Goal: Information Seeking & Learning: Learn about a topic

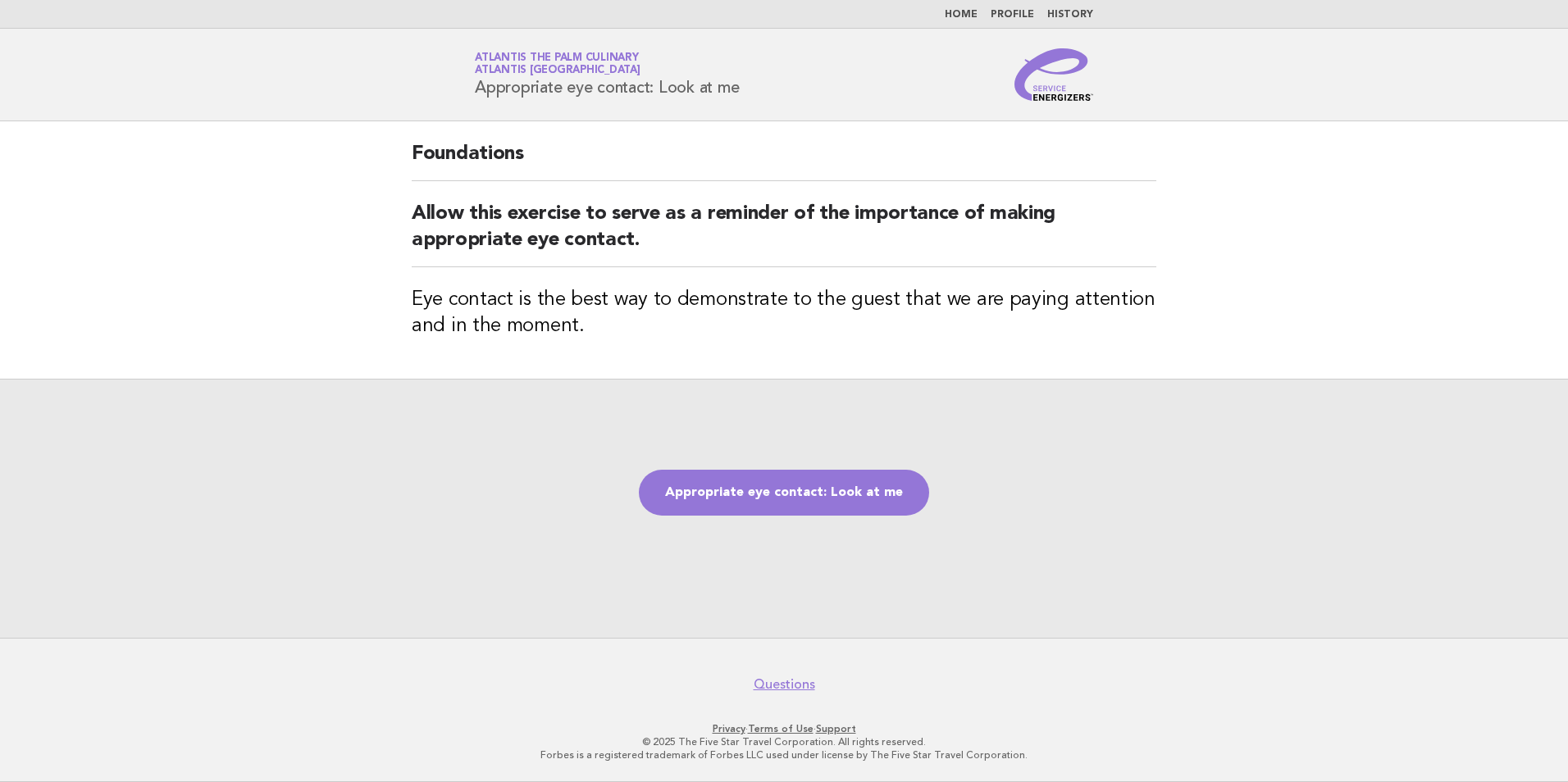
drag, startPoint x: 0, startPoint y: 0, endPoint x: 1141, endPoint y: 54, distance: 1142.3
click at [1141, 54] on header "Service Energizers Atlantis The Palm Culinary Atlantis Dubai Appropriate eye co…" at bounding box center [784, 75] width 1568 height 93
click at [829, 501] on link "Appropriate eye contact: Look at me" at bounding box center [784, 493] width 291 height 46
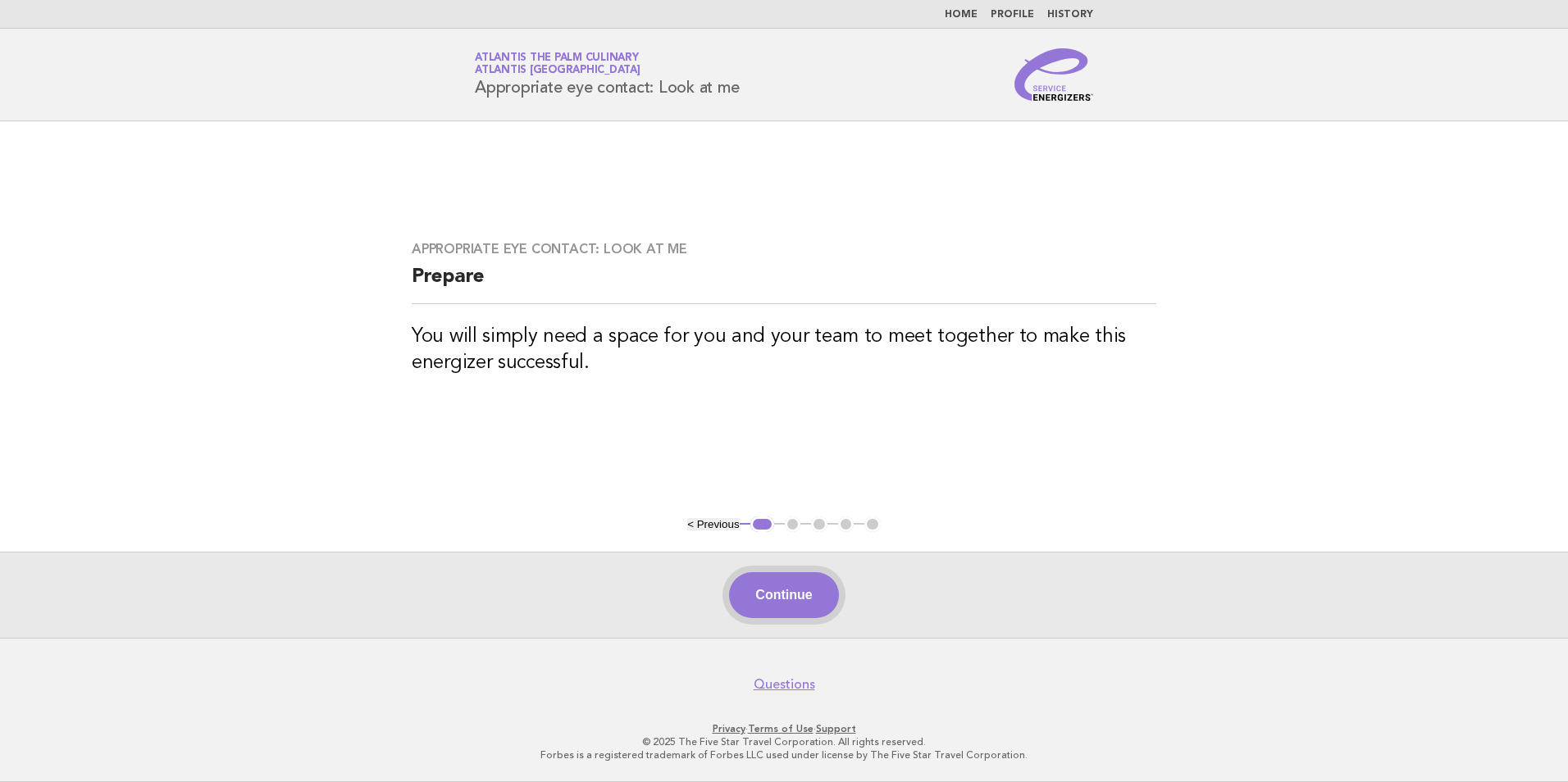
click at [798, 590] on button "Continue" at bounding box center [784, 596] width 109 height 46
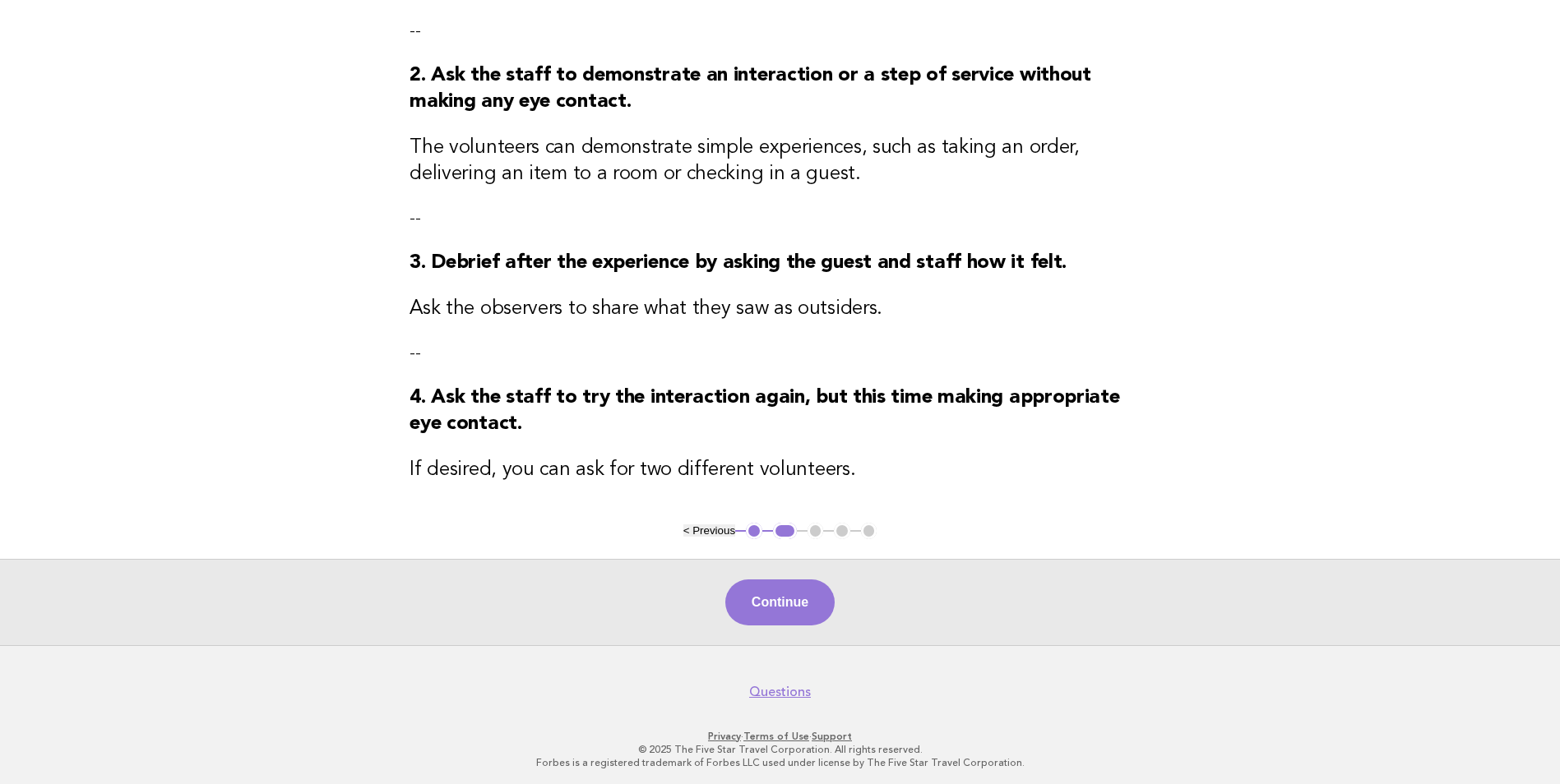
scroll to position [288, 0]
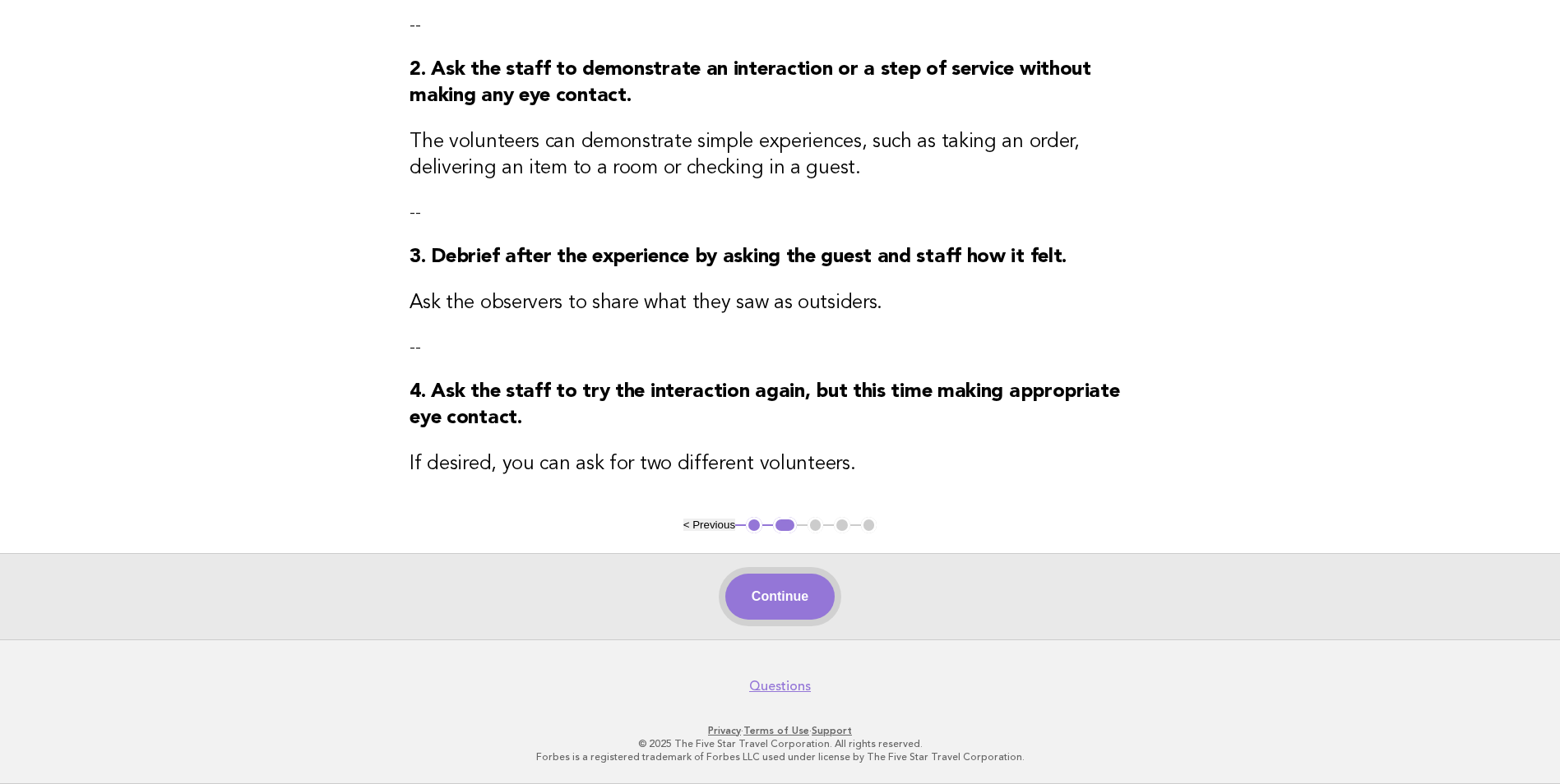
click at [789, 600] on button "Continue" at bounding box center [780, 597] width 110 height 46
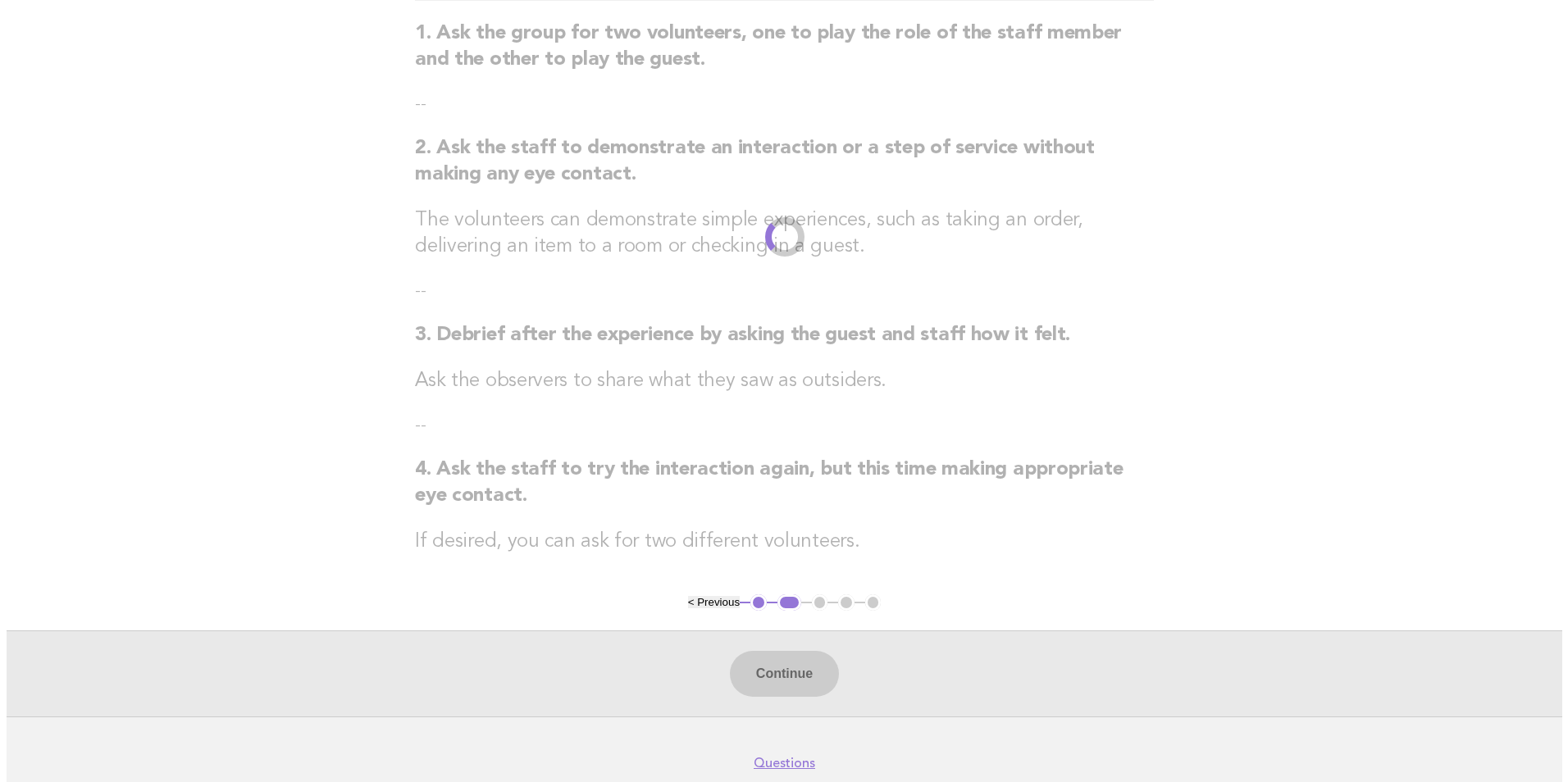
scroll to position [0, 0]
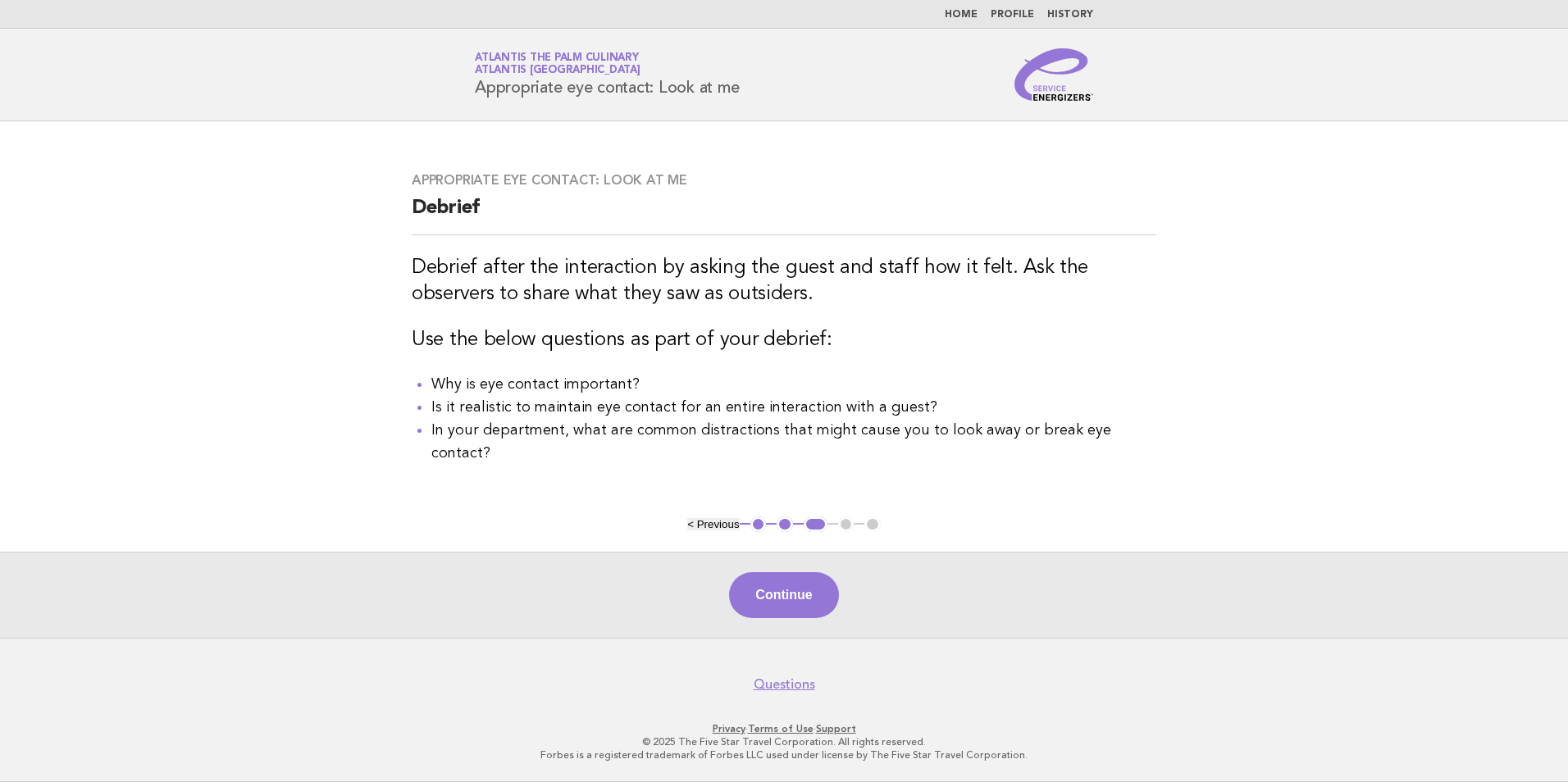
click at [798, 602] on button "Continue" at bounding box center [784, 596] width 109 height 46
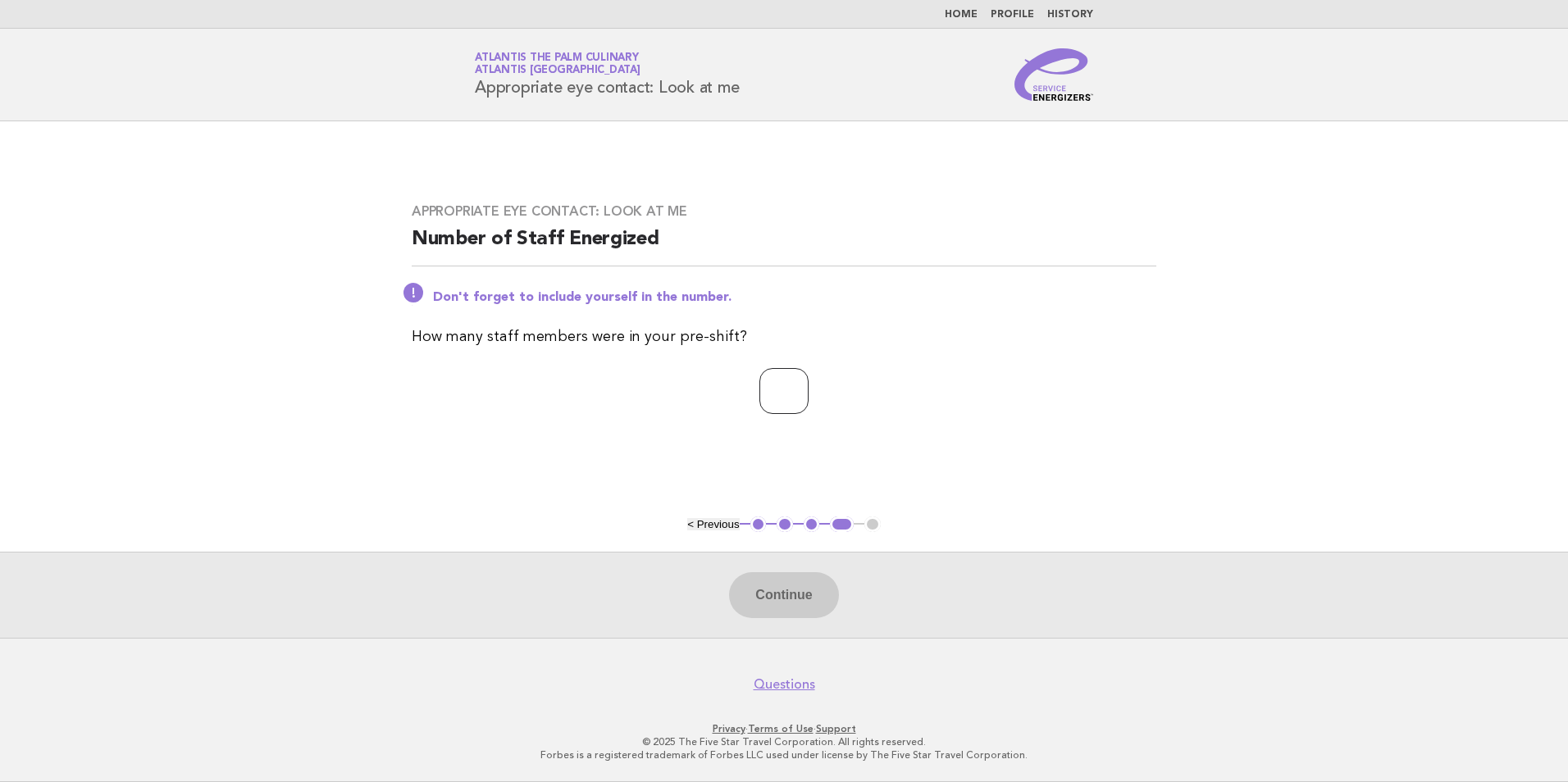
click at [793, 395] on input "number" at bounding box center [783, 391] width 49 height 46
click at [809, 387] on input "*" at bounding box center [783, 391] width 49 height 46
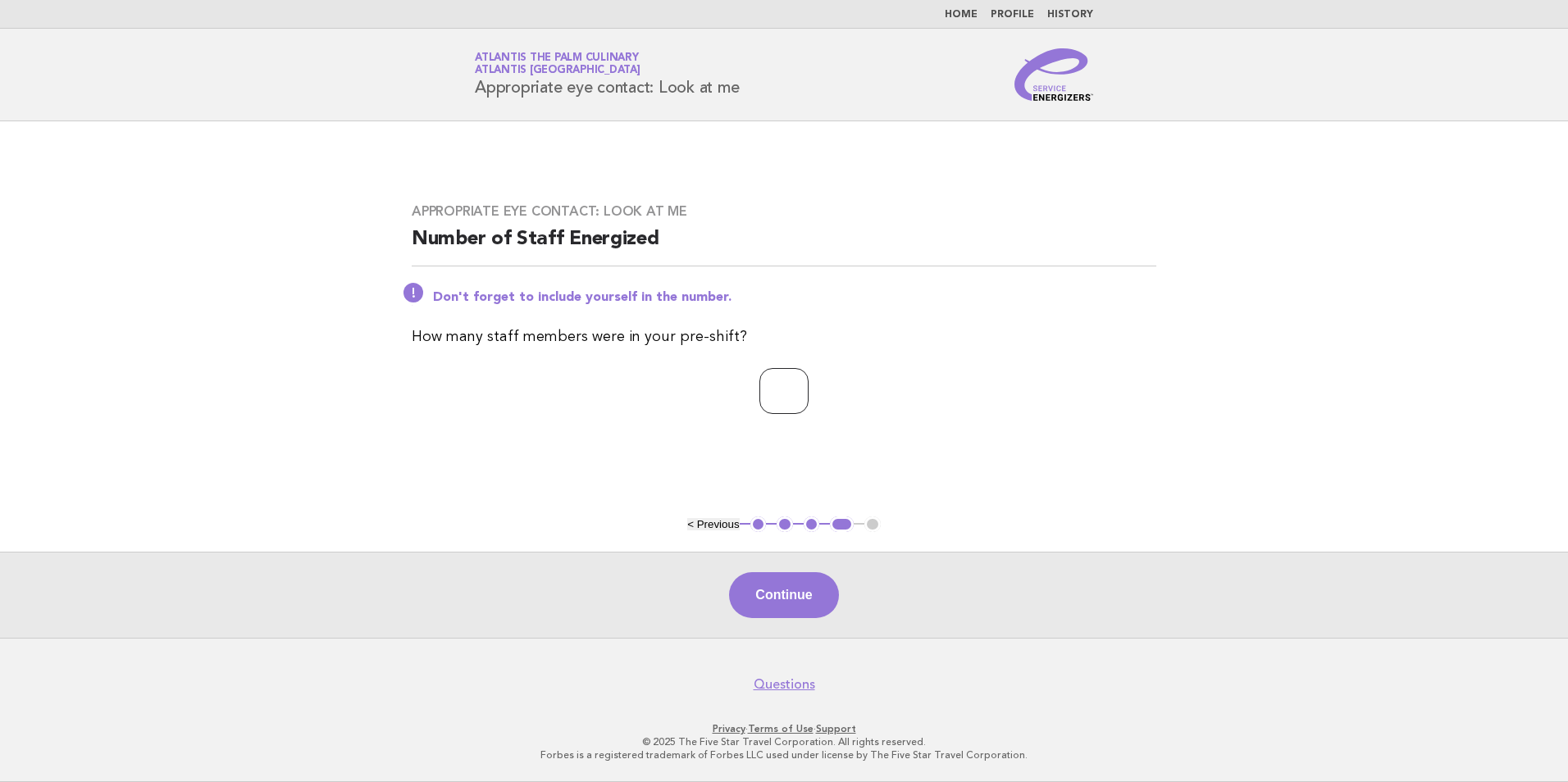
click at [809, 387] on input "*" at bounding box center [783, 391] width 49 height 46
type input "*"
click at [809, 387] on input "*" at bounding box center [783, 391] width 49 height 46
click at [791, 596] on button "Continue" at bounding box center [784, 596] width 109 height 46
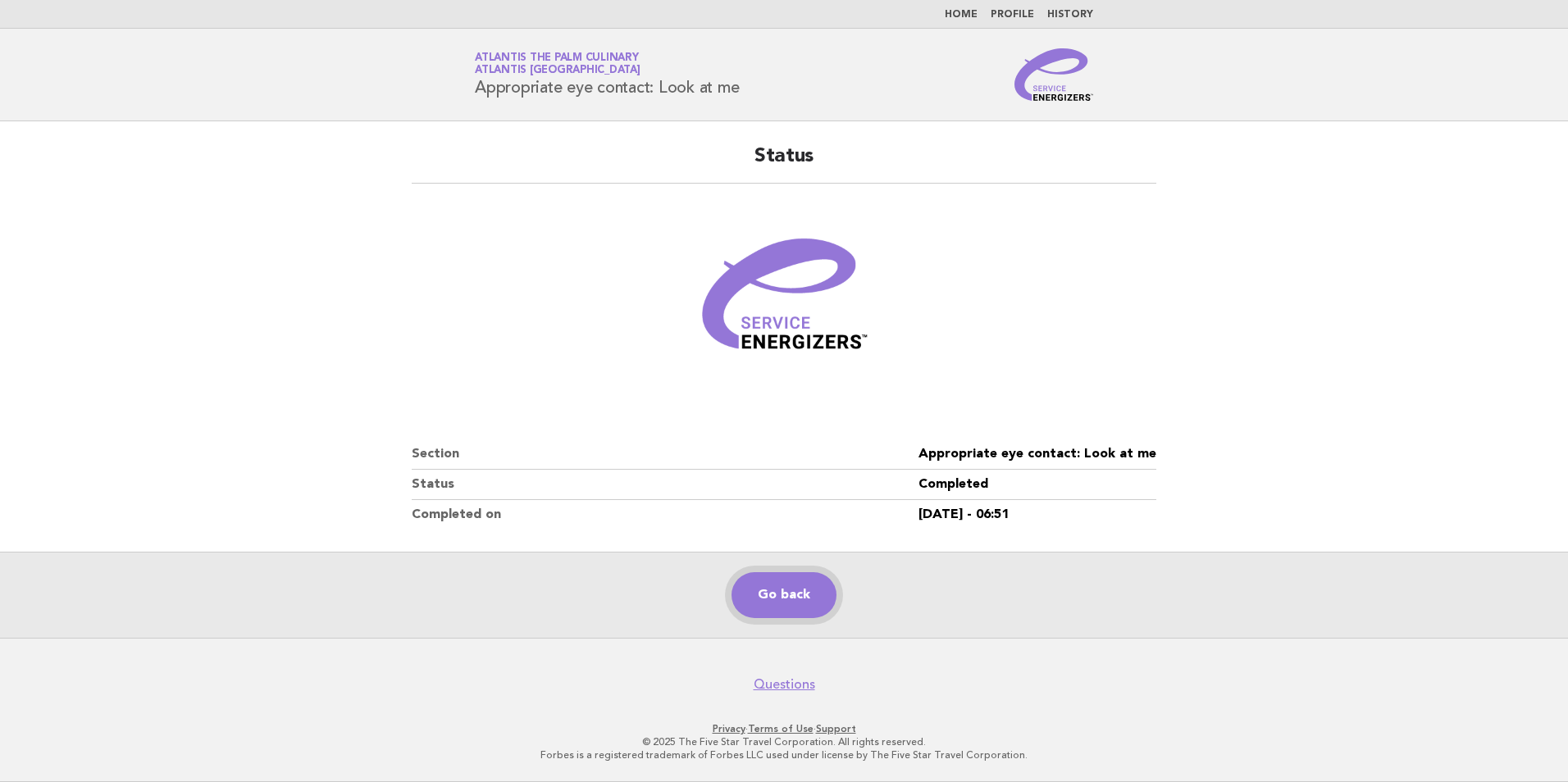
click at [792, 595] on link "Go back" at bounding box center [783, 596] width 105 height 46
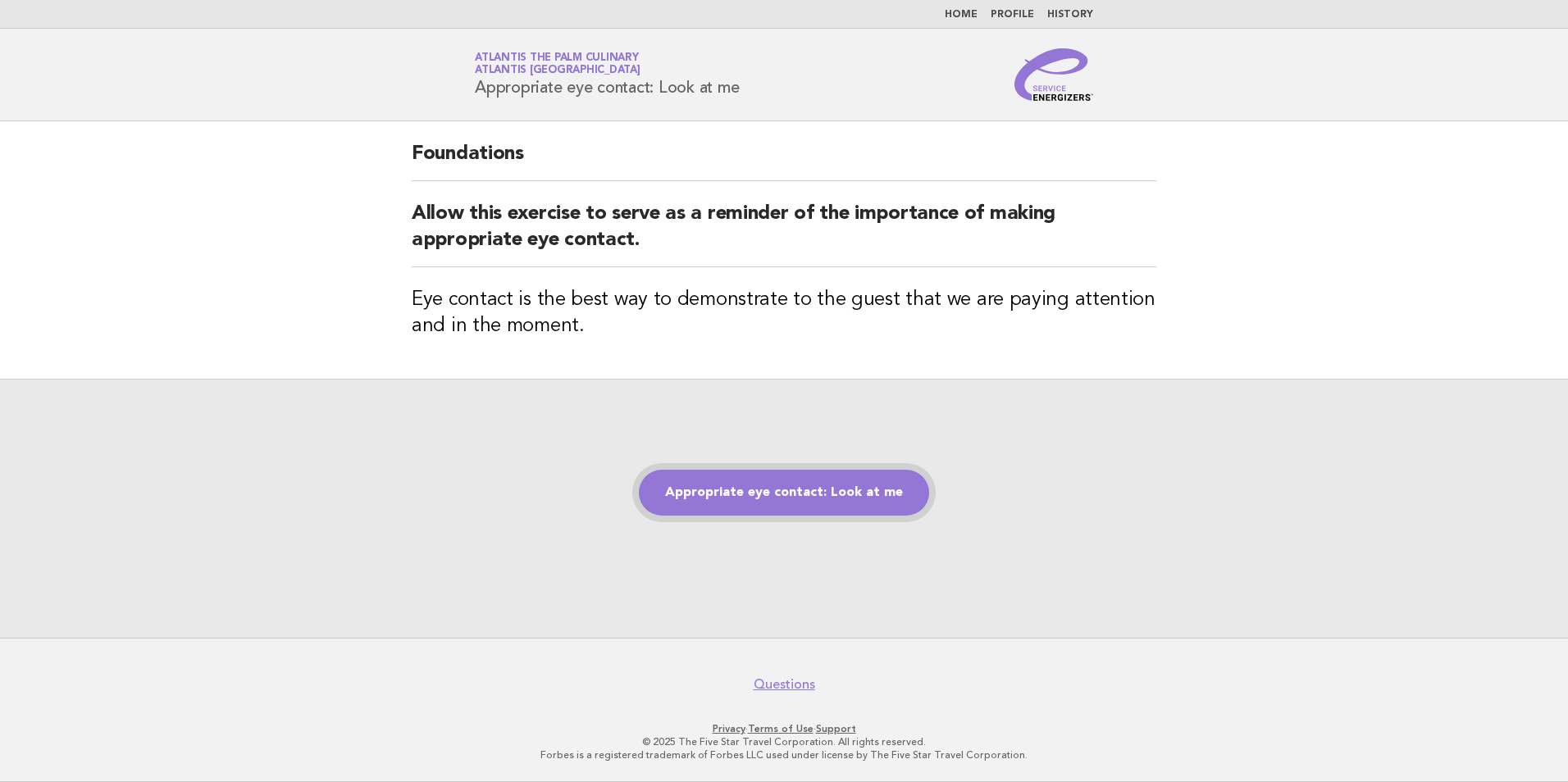
click at [831, 486] on link "Appropriate eye contact: Look at me" at bounding box center [784, 493] width 291 height 46
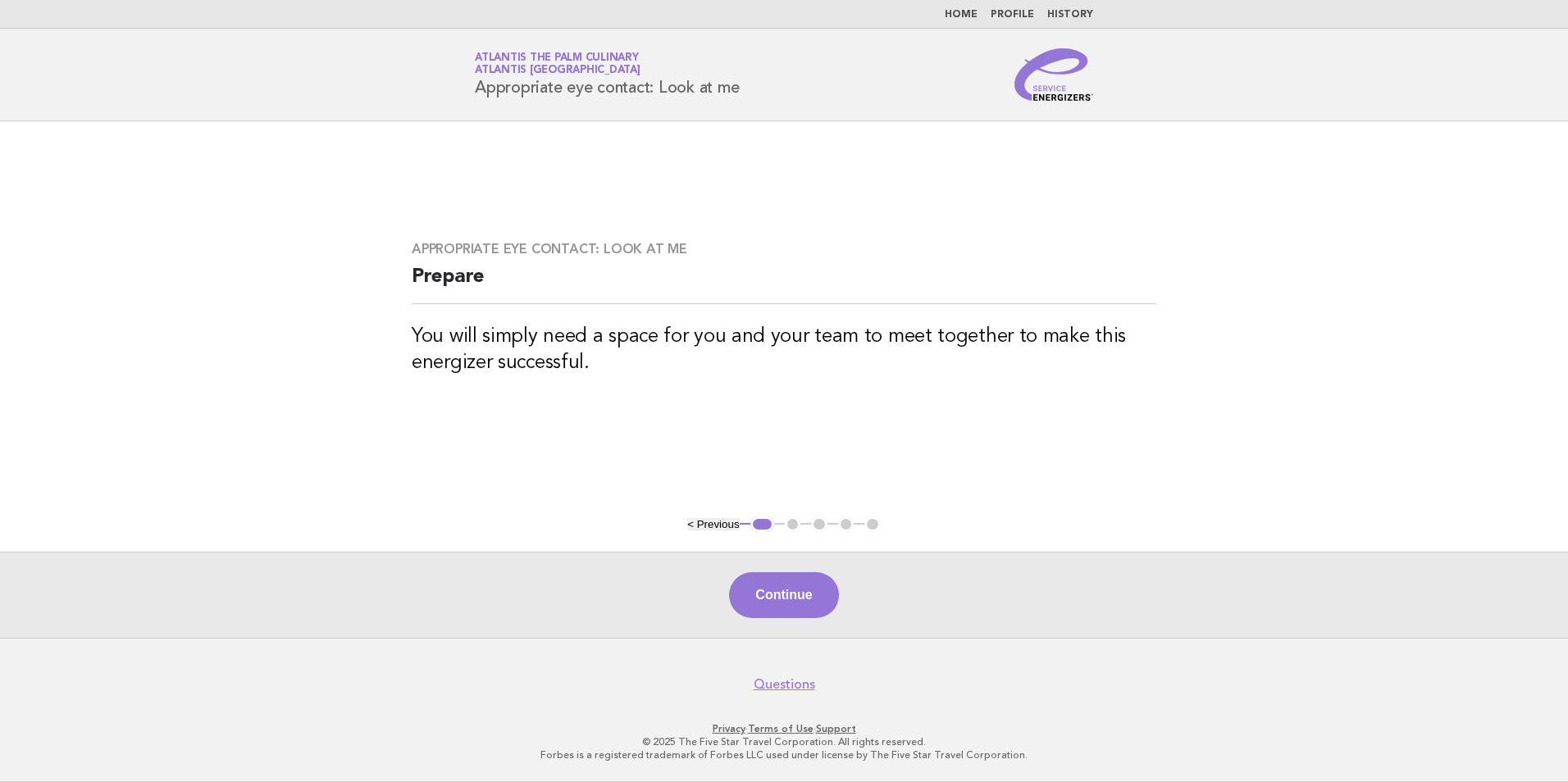
click at [544, 63] on link "Atlantis The Palm Culinary Atlantis [GEOGRAPHIC_DATA]" at bounding box center [558, 64] width 166 height 23
click at [1062, 88] on img at bounding box center [1054, 74] width 79 height 53
